Goal: Task Accomplishment & Management: Use online tool/utility

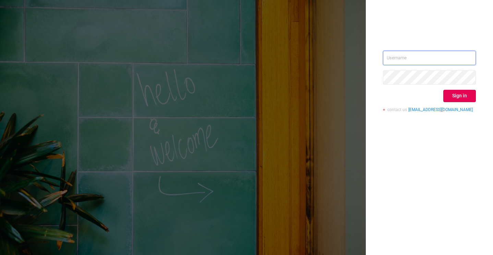
click at [437, 60] on input "text" at bounding box center [429, 58] width 93 height 14
paste input "g@[DOMAIN_NAME]"
click at [386, 57] on input "g@[DOMAIN_NAME]" at bounding box center [429, 58] width 93 height 14
type input "[EMAIL_ADDRESS][DOMAIN_NAME]"
click at [465, 97] on button "Sign in" at bounding box center [460, 96] width 33 height 12
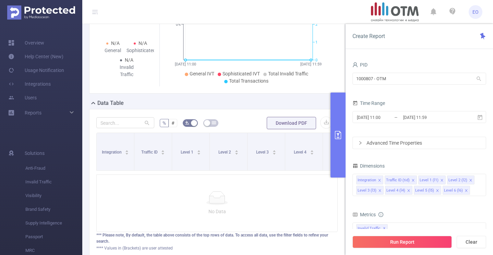
scroll to position [105, 0]
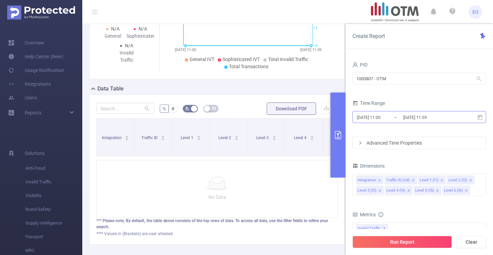
click at [398, 118] on input "[DATE] 11:00" at bounding box center [384, 117] width 56 height 9
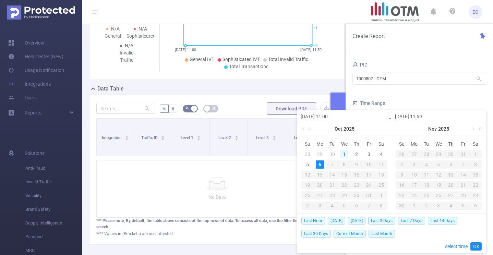
click at [344, 152] on div "1" at bounding box center [344, 154] width 8 height 8
click at [307, 164] on div "5" at bounding box center [308, 165] width 8 height 8
type input "[DATE] 11:00"
type input "[DATE] 11:59"
type input "[DATE] 11:00"
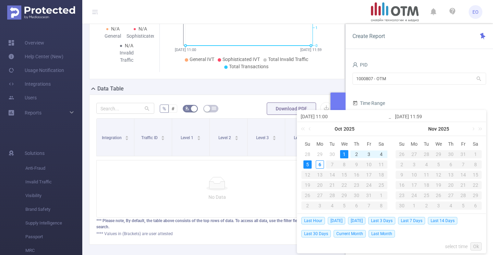
type input "[DATE] 11:59"
click at [411, 90] on div "PID 1000807 - OTM 1000807 - OTM" at bounding box center [420, 75] width 134 height 30
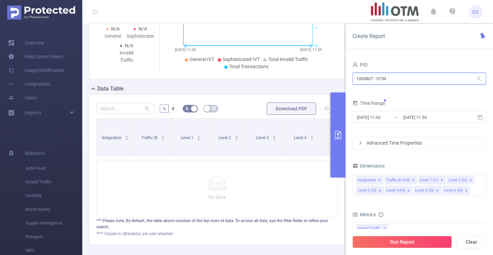
click at [413, 83] on input "1000807 - OTM" at bounding box center [420, 79] width 134 height 12
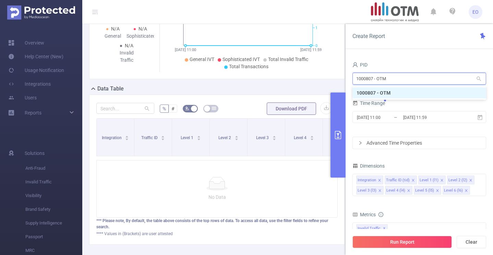
click at [413, 83] on input "1000807 - OTM" at bounding box center [420, 79] width 134 height 12
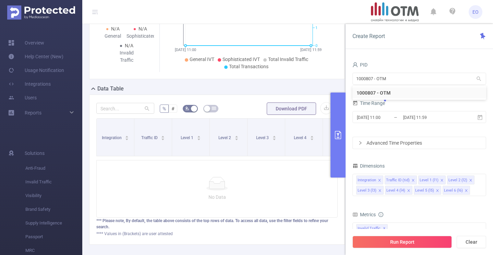
click at [414, 165] on div "Dimensions" at bounding box center [420, 166] width 134 height 11
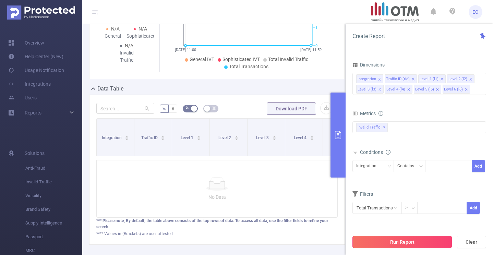
click at [404, 246] on button "Run Report" at bounding box center [402, 242] width 99 height 12
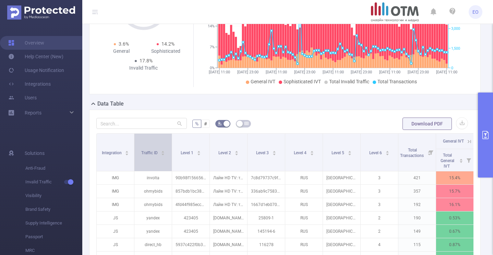
click at [163, 153] on icon "icon: caret-down" at bounding box center [163, 155] width 4 height 4
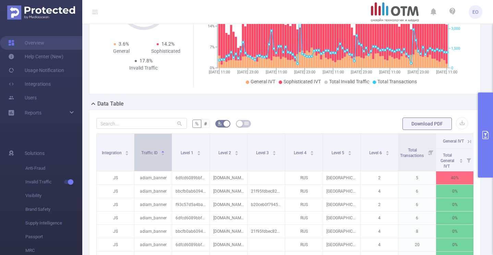
click at [163, 153] on icon "icon: caret-down" at bounding box center [163, 155] width 4 height 4
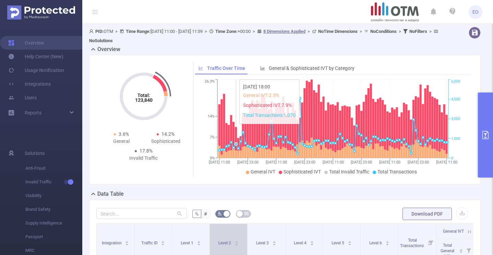
scroll to position [75, 0]
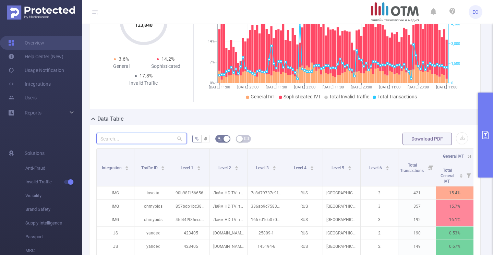
click at [140, 142] on input "text" at bounding box center [141, 138] width 91 height 11
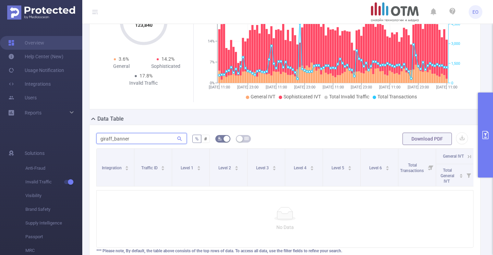
type input "giraff_banner"
click at [134, 140] on input "giraff_banner" at bounding box center [141, 138] width 91 height 11
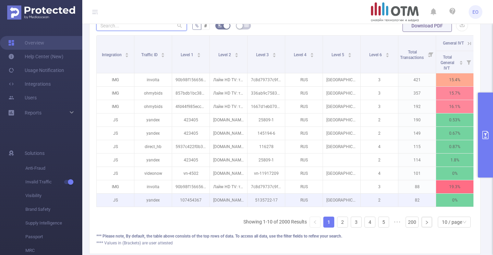
scroll to position [176, 0]
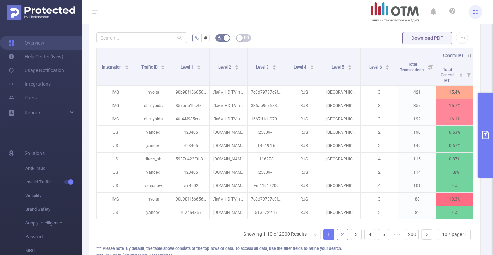
click at [343, 231] on link "2" at bounding box center [343, 234] width 10 height 10
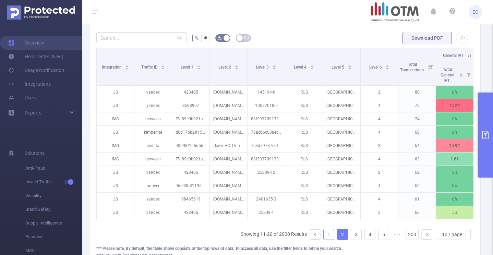
click at [328, 233] on link "1" at bounding box center [329, 234] width 10 height 10
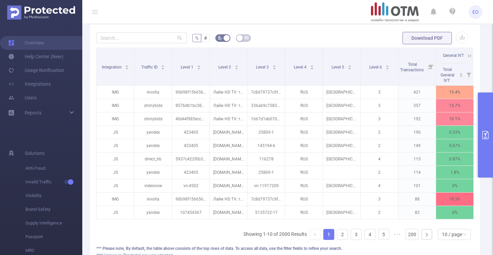
click at [224, 39] on button "button" at bounding box center [222, 38] width 15 height 8
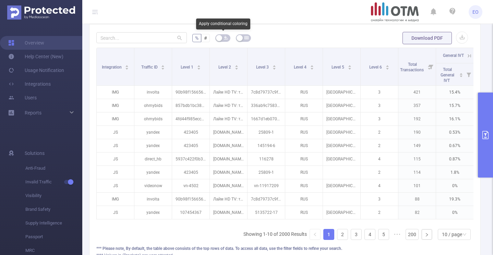
click at [224, 39] on icon "icon: bg-colors" at bounding box center [226, 38] width 4 height 4
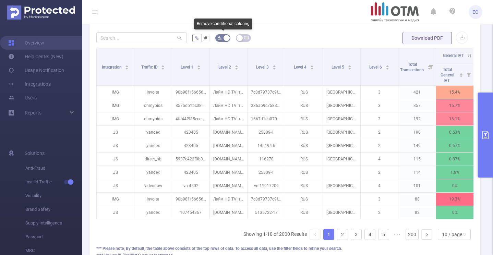
click at [224, 39] on button "button" at bounding box center [222, 38] width 15 height 8
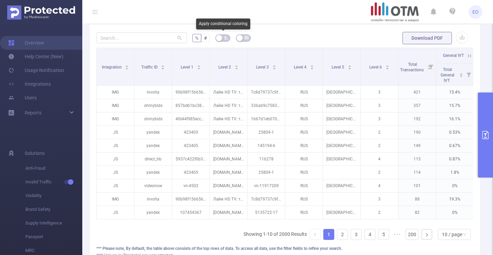
click at [224, 39] on icon "icon: bg-colors" at bounding box center [226, 38] width 4 height 4
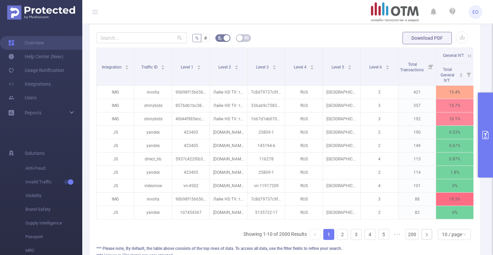
click at [245, 40] on span "button" at bounding box center [247, 38] width 4 height 7
click at [245, 40] on button "button" at bounding box center [243, 38] width 15 height 8
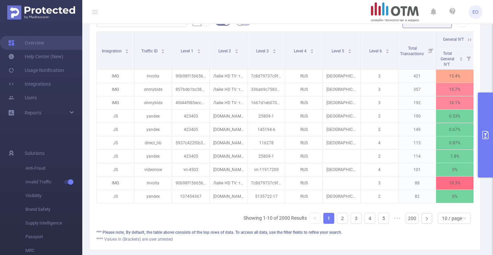
scroll to position [192, 0]
click at [128, 48] on icon "icon: caret-up" at bounding box center [127, 50] width 4 height 4
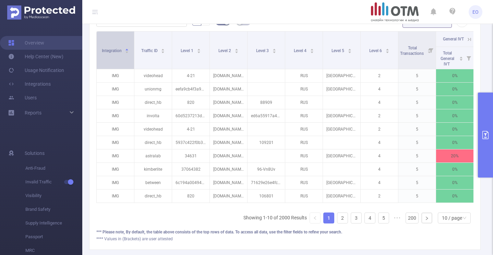
click at [128, 48] on icon "icon: caret-up" at bounding box center [127, 50] width 4 height 4
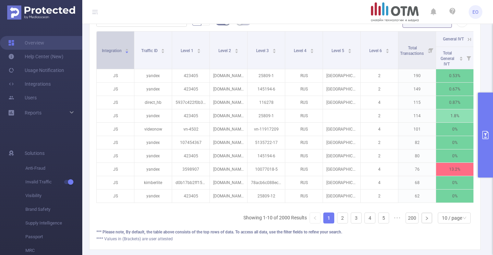
click at [128, 48] on icon "icon: caret-up" at bounding box center [127, 50] width 4 height 4
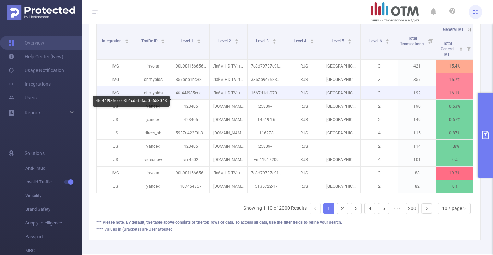
scroll to position [195, 0]
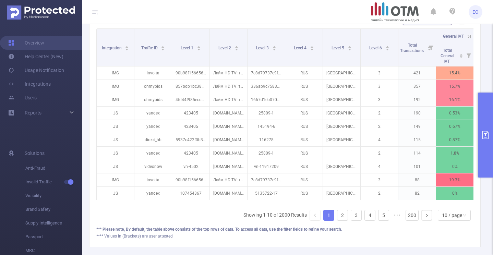
click at [486, 134] on icon "primary" at bounding box center [486, 135] width 6 height 8
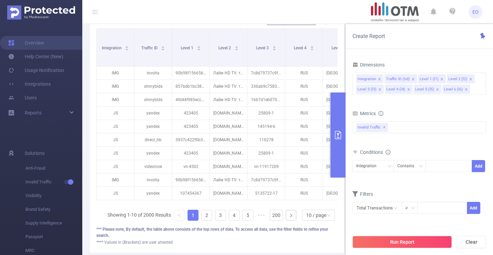
click at [486, 134] on div "Create Report PID 1000807 - OTM 1000807 - OTM Time Range [DATE] 11:00 _ [DATE] …" at bounding box center [420, 139] width 148 height 231
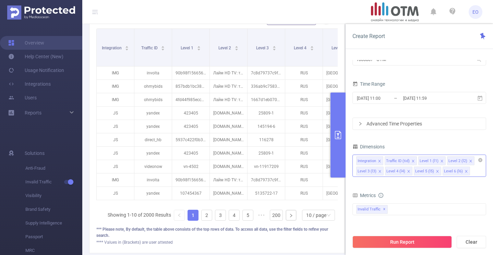
click at [440, 162] on icon "icon: close" at bounding box center [441, 161] width 3 height 3
click at [441, 162] on icon "icon: close" at bounding box center [441, 161] width 3 height 3
click at [440, 162] on icon "icon: close" at bounding box center [441, 161] width 3 height 3
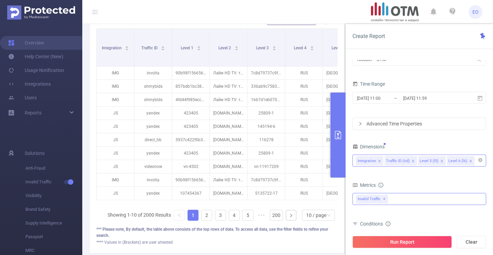
click at [399, 203] on div "Invalid Traffic ✕" at bounding box center [420, 199] width 134 height 12
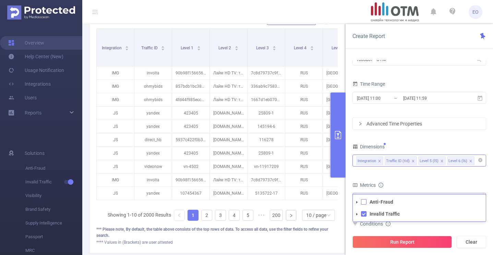
click at [366, 203] on span at bounding box center [363, 201] width 5 height 5
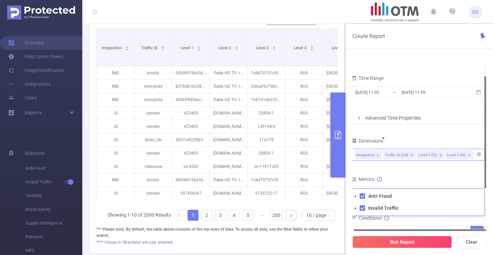
click at [413, 179] on div "Metrics" at bounding box center [418, 180] width 134 height 11
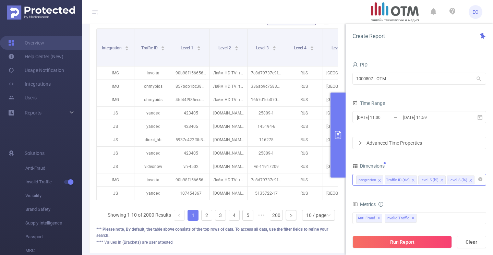
click at [390, 142] on div "Advanced Time Properties" at bounding box center [419, 143] width 133 height 12
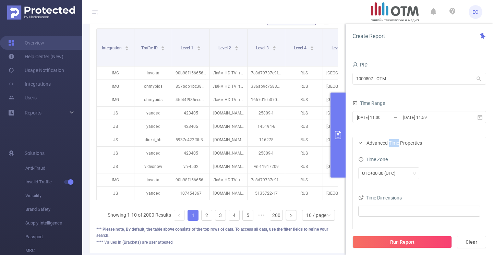
click at [390, 142] on div "Advanced Time Properties" at bounding box center [419, 143] width 133 height 12
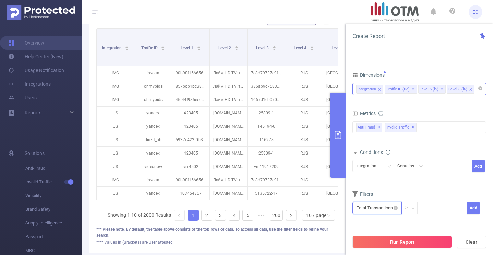
click at [392, 209] on input "text" at bounding box center [377, 208] width 49 height 12
click at [431, 193] on div "Filters" at bounding box center [420, 194] width 134 height 11
click at [378, 167] on div "Integration" at bounding box center [368, 166] width 25 height 11
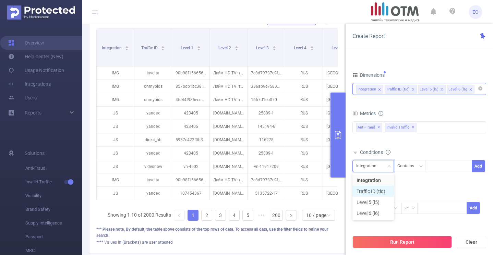
click at [374, 190] on li "Traffic ID (tid)" at bounding box center [374, 191] width 42 height 11
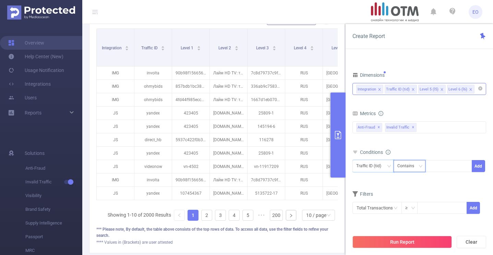
click at [421, 164] on icon "icon: down" at bounding box center [421, 166] width 4 height 4
click at [435, 166] on div at bounding box center [448, 166] width 39 height 11
click at [419, 168] on icon "icon: down" at bounding box center [421, 166] width 4 height 4
click at [404, 190] on li "Is" at bounding box center [416, 191] width 46 height 11
click at [447, 164] on div at bounding box center [448, 166] width 39 height 11
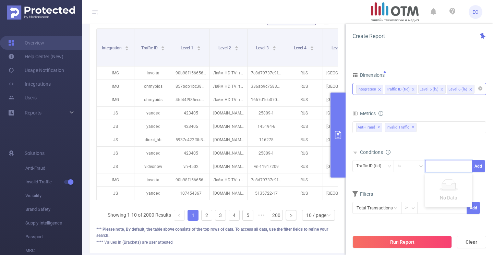
click at [450, 191] on div "No Data" at bounding box center [448, 190] width 39 height 22
click at [437, 172] on div at bounding box center [448, 166] width 39 height 11
type input "п"
type input "giraff"
click at [482, 166] on button "Add" at bounding box center [478, 166] width 13 height 12
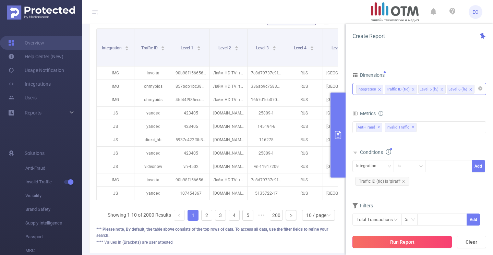
click at [394, 241] on button "Run Report" at bounding box center [402, 242] width 99 height 12
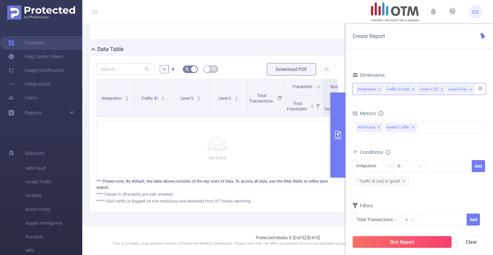
scroll to position [52, 0]
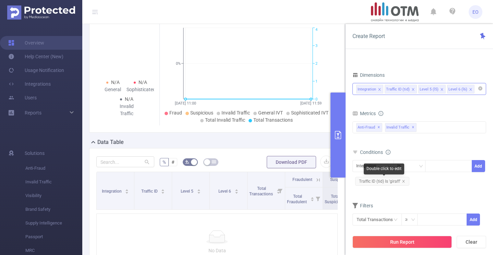
click at [405, 181] on span "Traffic ID (tid) Is 'giraff'" at bounding box center [382, 181] width 54 height 9
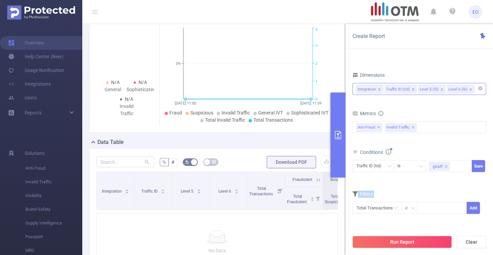
click at [405, 181] on div "Conditions Traffic ID (tid) Is giraff Save" at bounding box center [420, 165] width 134 height 34
click at [446, 167] on icon "icon: close" at bounding box center [446, 166] width 3 height 3
click at [405, 185] on form "Dimensions Integration Traffic ID (tid) Level 5 (l5) Level 6 (l6) Metrics bp_to…" at bounding box center [420, 146] width 134 height 153
click at [407, 237] on button "Run Report" at bounding box center [402, 242] width 99 height 12
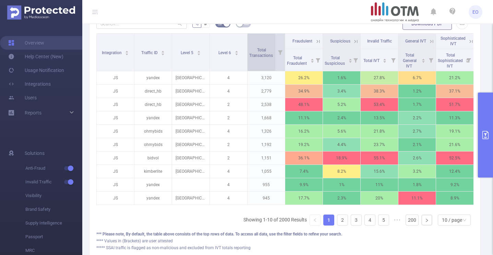
scroll to position [191, 0]
click at [341, 223] on link "2" at bounding box center [343, 220] width 10 height 10
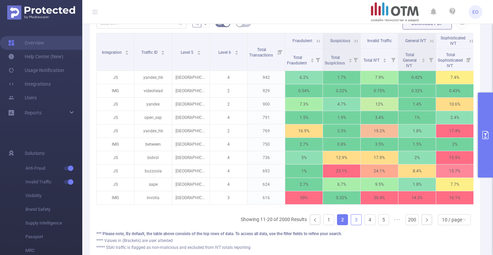
click at [359, 219] on link "3" at bounding box center [356, 220] width 10 height 10
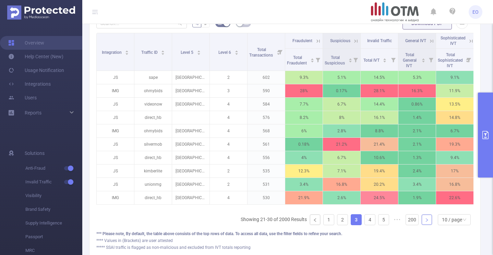
click at [427, 222] on link at bounding box center [427, 220] width 10 height 10
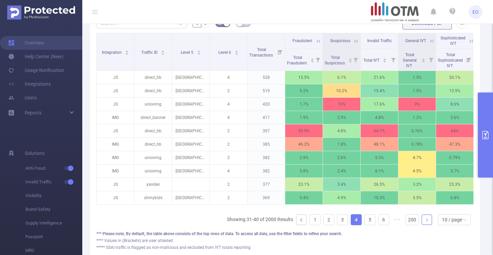
click at [427, 222] on link at bounding box center [427, 220] width 10 height 10
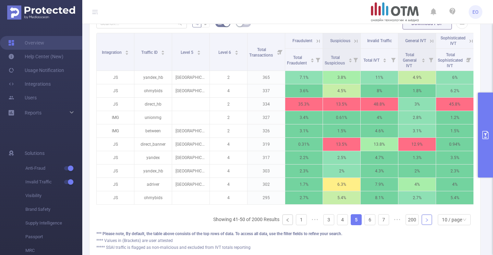
click at [427, 222] on link at bounding box center [427, 220] width 10 height 10
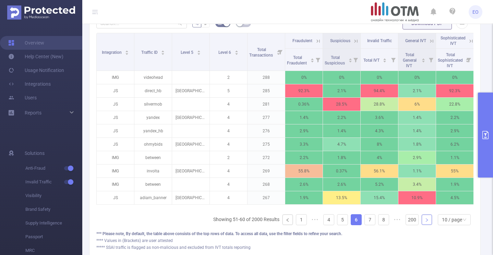
click at [427, 222] on link at bounding box center [427, 220] width 10 height 10
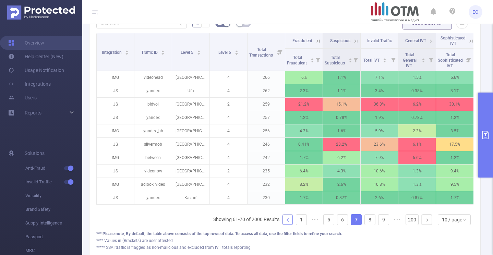
click at [287, 220] on icon "icon: left" at bounding box center [288, 220] width 4 height 4
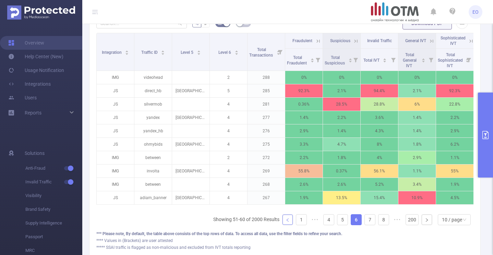
click at [287, 220] on icon "icon: left" at bounding box center [288, 220] width 4 height 4
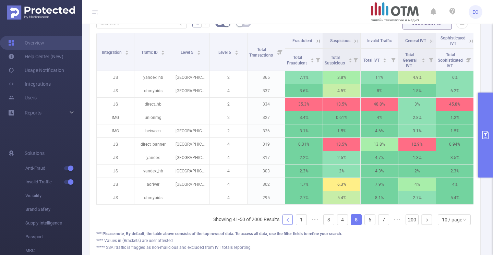
click at [287, 220] on icon "icon: left" at bounding box center [288, 220] width 4 height 4
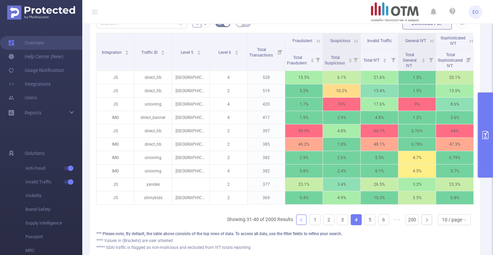
click at [287, 220] on li "Showing 31-40 of 2000 Results" at bounding box center [260, 219] width 66 height 11
click at [425, 220] on icon "icon: right" at bounding box center [427, 220] width 4 height 4
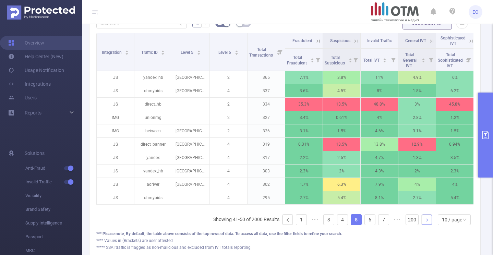
click at [425, 220] on icon "icon: right" at bounding box center [427, 220] width 4 height 4
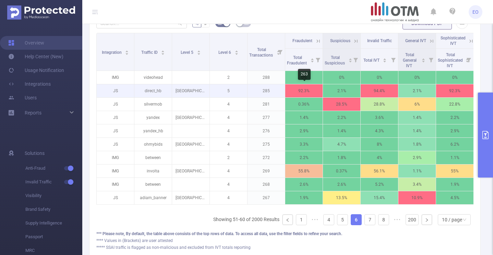
click at [302, 92] on p "92.3%" at bounding box center [303, 90] width 37 height 13
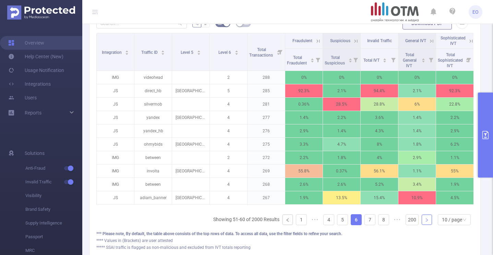
click at [426, 222] on link at bounding box center [427, 220] width 10 height 10
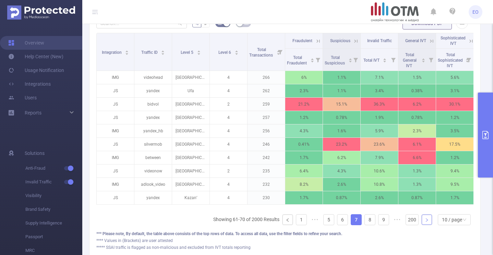
click at [426, 222] on link at bounding box center [427, 220] width 10 height 10
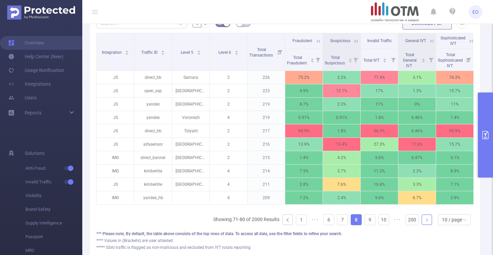
click at [426, 222] on link at bounding box center [427, 220] width 10 height 10
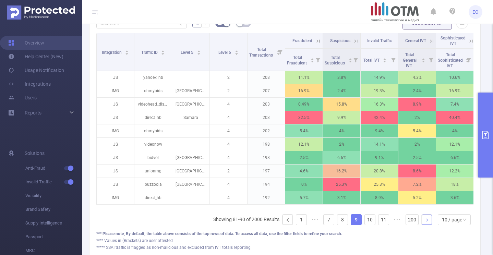
click at [426, 222] on link at bounding box center [427, 220] width 10 height 10
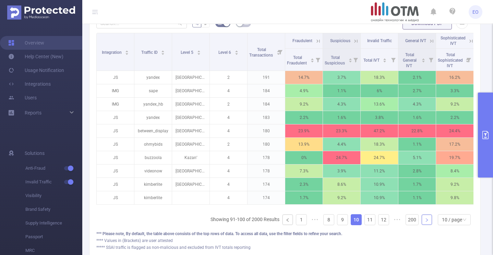
click at [426, 222] on link at bounding box center [427, 220] width 10 height 10
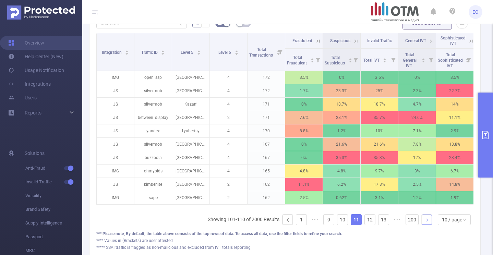
click at [426, 222] on icon "icon: right" at bounding box center [427, 220] width 4 height 4
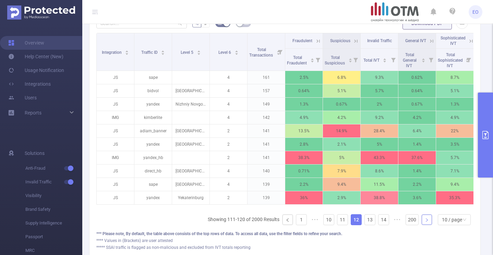
click at [426, 222] on icon "icon: right" at bounding box center [427, 220] width 4 height 4
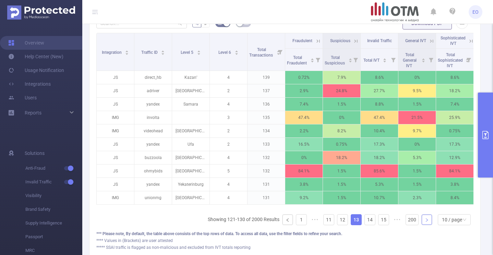
click at [427, 223] on link at bounding box center [427, 220] width 10 height 10
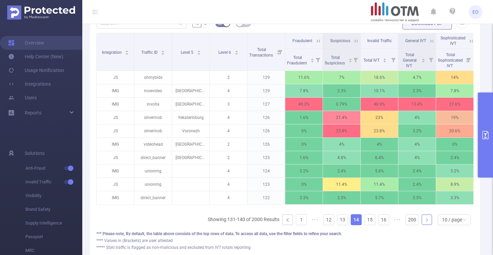
click at [427, 223] on link at bounding box center [427, 220] width 10 height 10
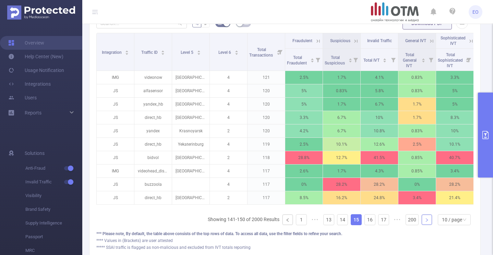
click at [427, 223] on link at bounding box center [427, 220] width 10 height 10
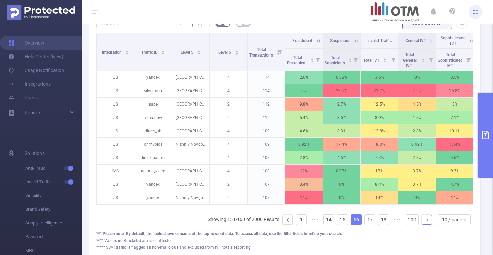
click at [427, 223] on link at bounding box center [427, 220] width 10 height 10
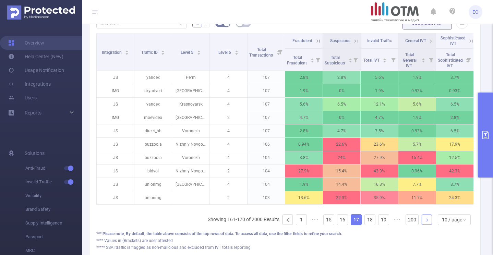
click at [427, 223] on link at bounding box center [427, 220] width 10 height 10
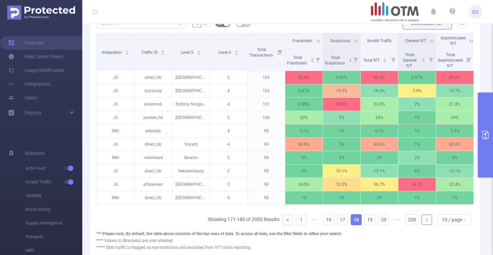
click at [427, 223] on link at bounding box center [427, 220] width 10 height 10
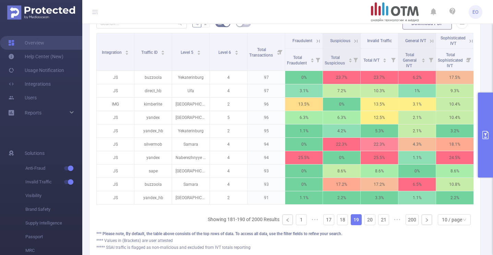
click at [488, 129] on button "primary" at bounding box center [485, 135] width 15 height 85
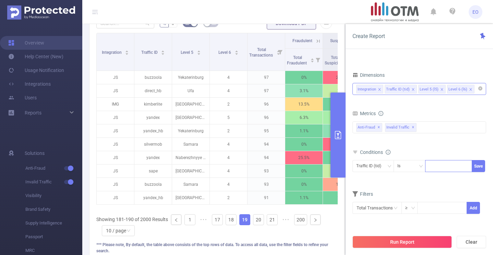
click at [441, 91] on icon "icon: close" at bounding box center [441, 89] width 3 height 3
click at [441, 90] on icon "icon: close" at bounding box center [441, 89] width 3 height 3
click at [393, 243] on button "Run Report" at bounding box center [402, 242] width 99 height 12
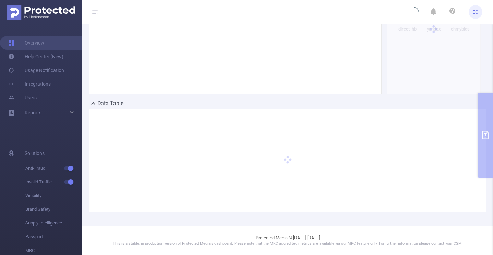
scroll to position [90, 0]
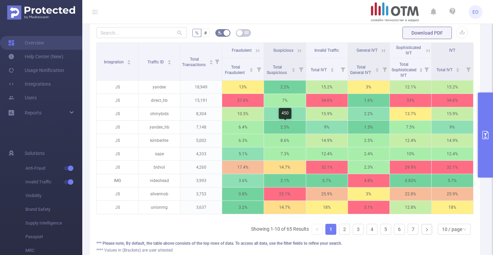
scroll to position [186, 0]
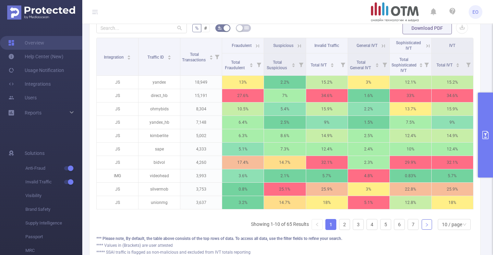
click at [426, 225] on icon "icon: right" at bounding box center [427, 225] width 4 height 4
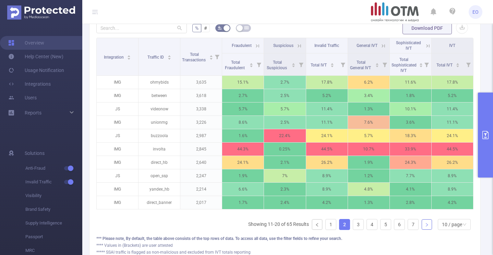
click at [426, 225] on icon "icon: right" at bounding box center [427, 225] width 4 height 4
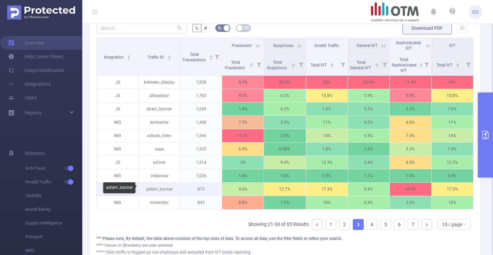
click at [158, 189] on p "adiam_banner" at bounding box center [160, 189] width 42 height 13
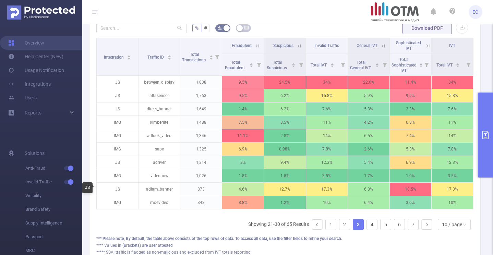
click at [90, 189] on div "JS" at bounding box center [87, 187] width 10 height 11
click at [429, 224] on link at bounding box center [427, 225] width 10 height 10
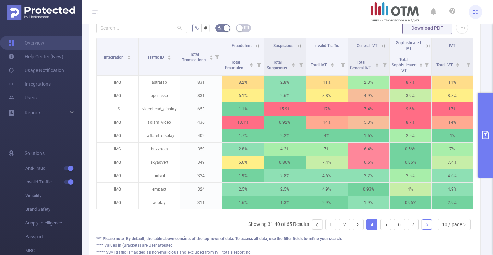
click at [429, 224] on link at bounding box center [427, 225] width 10 height 10
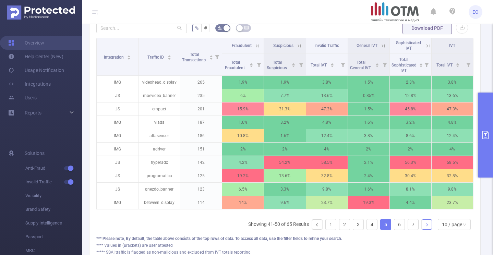
click at [429, 224] on link at bounding box center [427, 225] width 10 height 10
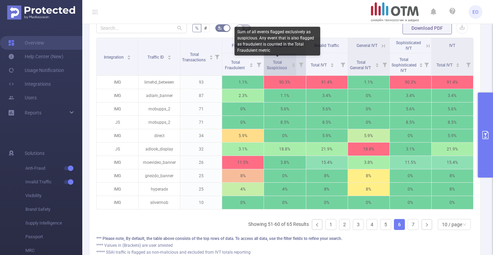
drag, startPoint x: 289, startPoint y: 69, endPoint x: 273, endPoint y: 70, distance: 16.5
click at [272, 70] on div "Total Suspicious" at bounding box center [281, 64] width 30 height 12
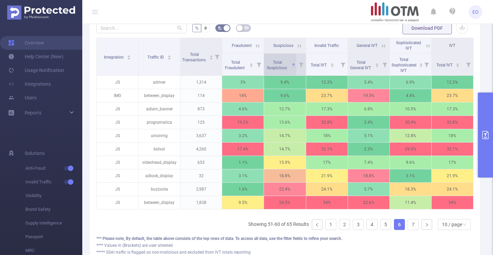
click at [273, 70] on span "Total Suspicious" at bounding box center [277, 64] width 23 height 12
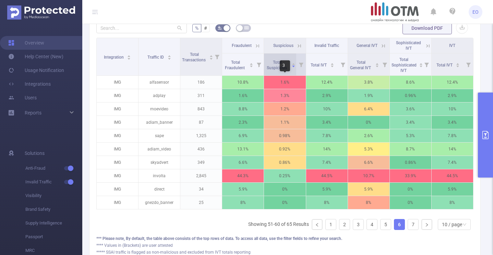
click at [275, 67] on span "Total Suspicious" at bounding box center [277, 65] width 21 height 10
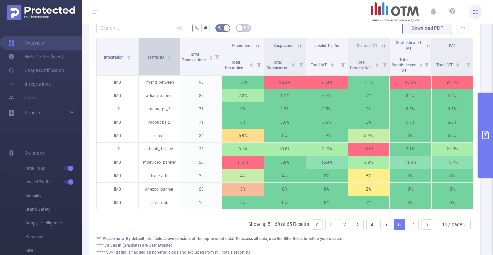
click at [150, 56] on span "Traffic ID" at bounding box center [156, 57] width 17 height 5
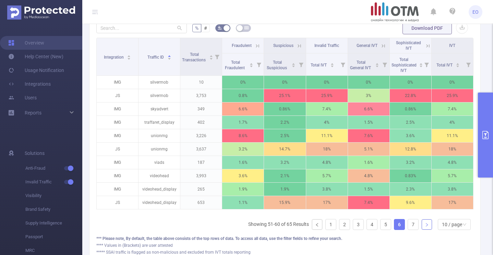
click at [427, 226] on icon "icon: right" at bounding box center [427, 225] width 4 height 4
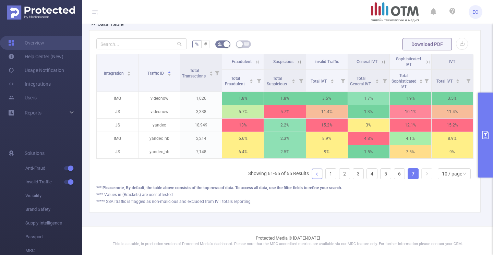
click at [315, 174] on icon "icon: left" at bounding box center [317, 174] width 4 height 4
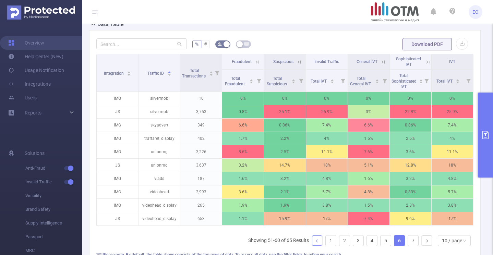
click at [320, 242] on link at bounding box center [317, 241] width 10 height 10
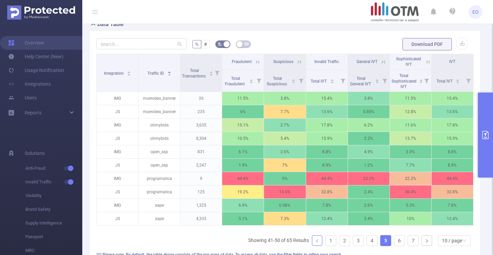
click at [320, 242] on link at bounding box center [317, 241] width 10 height 10
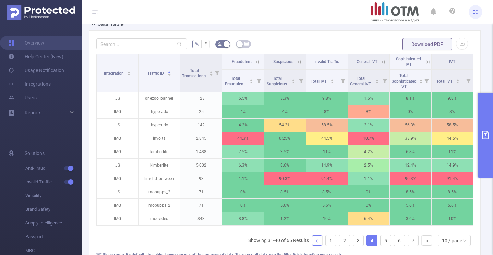
click at [320, 242] on link at bounding box center [317, 241] width 10 height 10
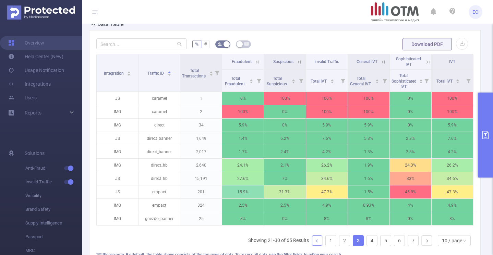
click at [320, 242] on link at bounding box center [317, 241] width 10 height 10
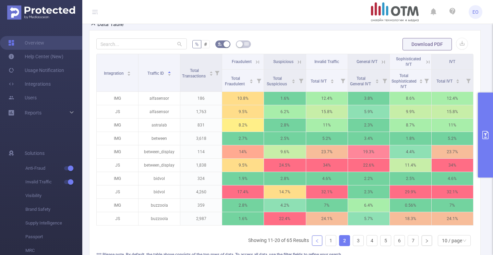
click at [320, 242] on link at bounding box center [317, 241] width 10 height 10
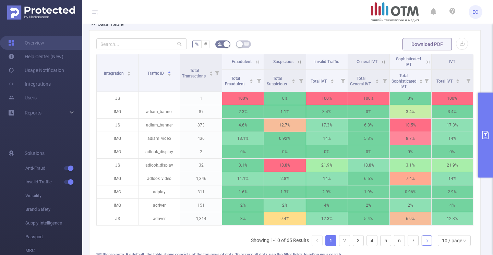
click at [426, 242] on icon "icon: right" at bounding box center [427, 241] width 4 height 4
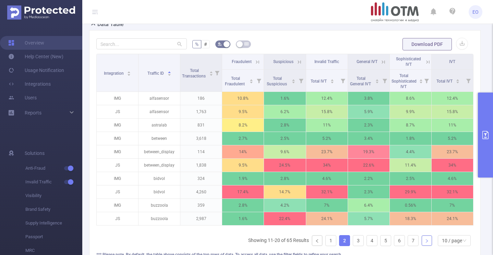
click at [426, 242] on icon "icon: right" at bounding box center [427, 241] width 4 height 4
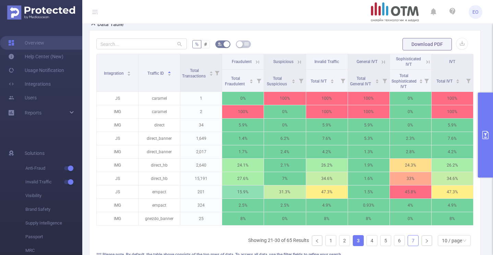
click at [408, 240] on link "7" at bounding box center [413, 241] width 10 height 10
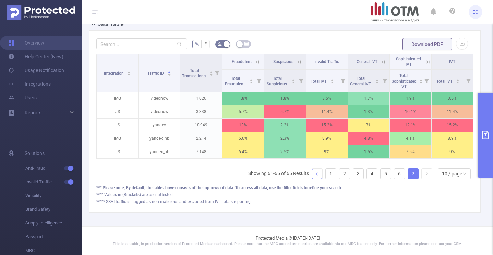
click at [319, 175] on icon "icon: left" at bounding box center [317, 174] width 4 height 4
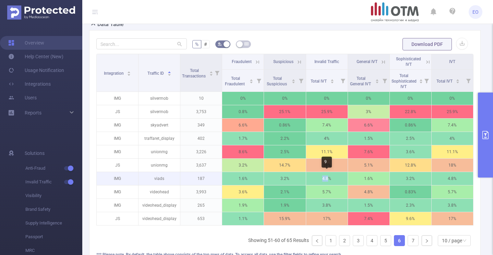
click at [319, 175] on p "4.8%" at bounding box center [327, 178] width 42 height 13
click at [313, 239] on link at bounding box center [317, 241] width 10 height 10
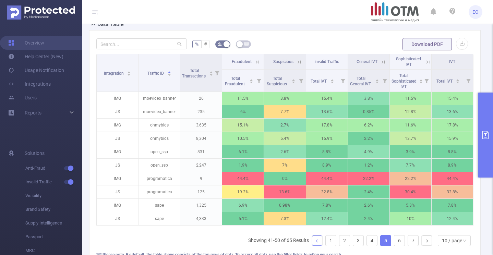
click at [312, 239] on li at bounding box center [317, 240] width 11 height 11
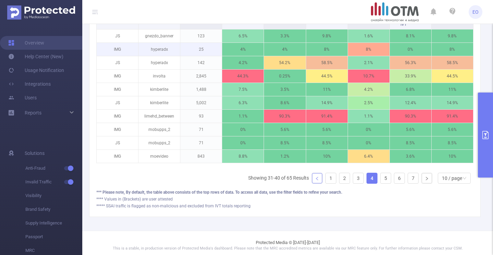
scroll to position [0, 0]
